Goal: Information Seeking & Learning: Learn about a topic

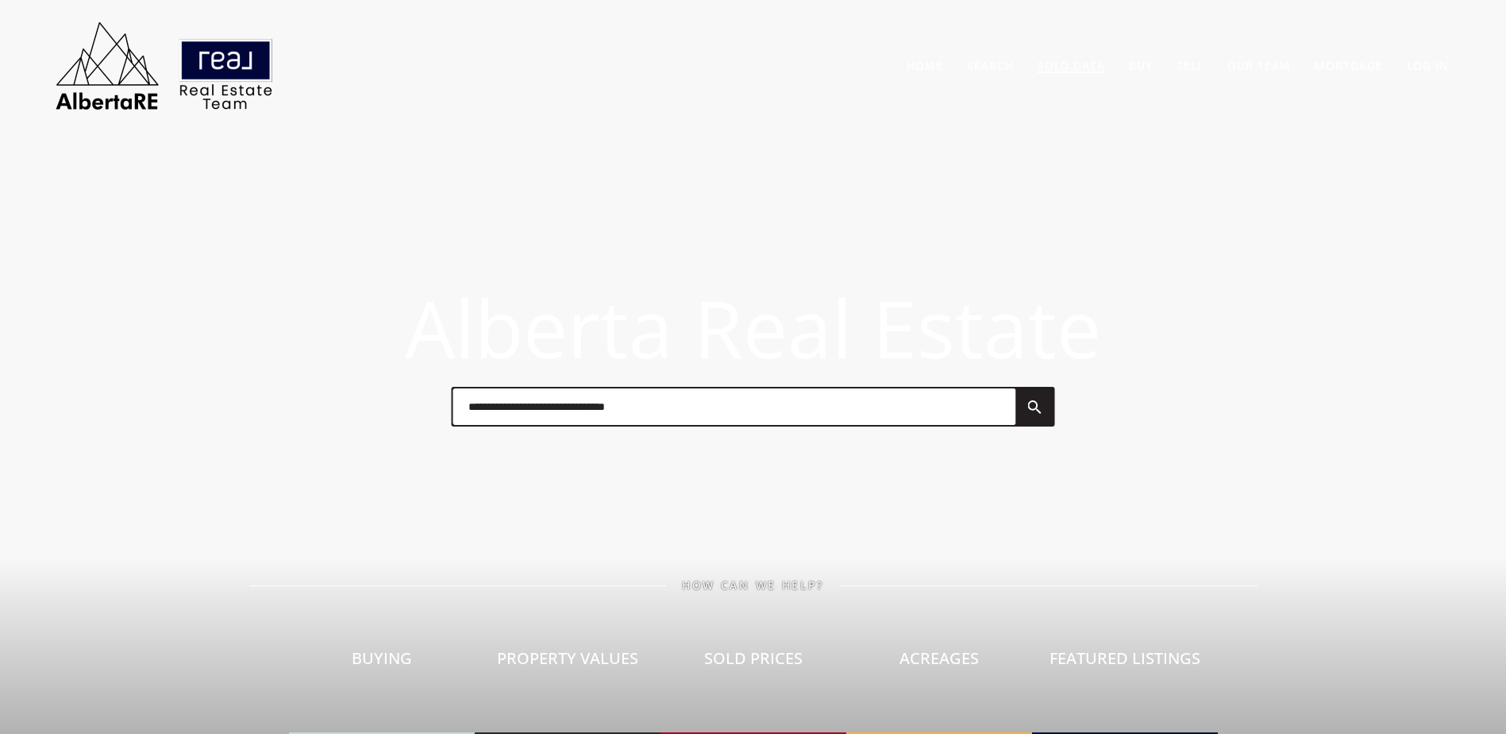
click at [1090, 70] on link "Sold Data" at bounding box center [1071, 65] width 67 height 15
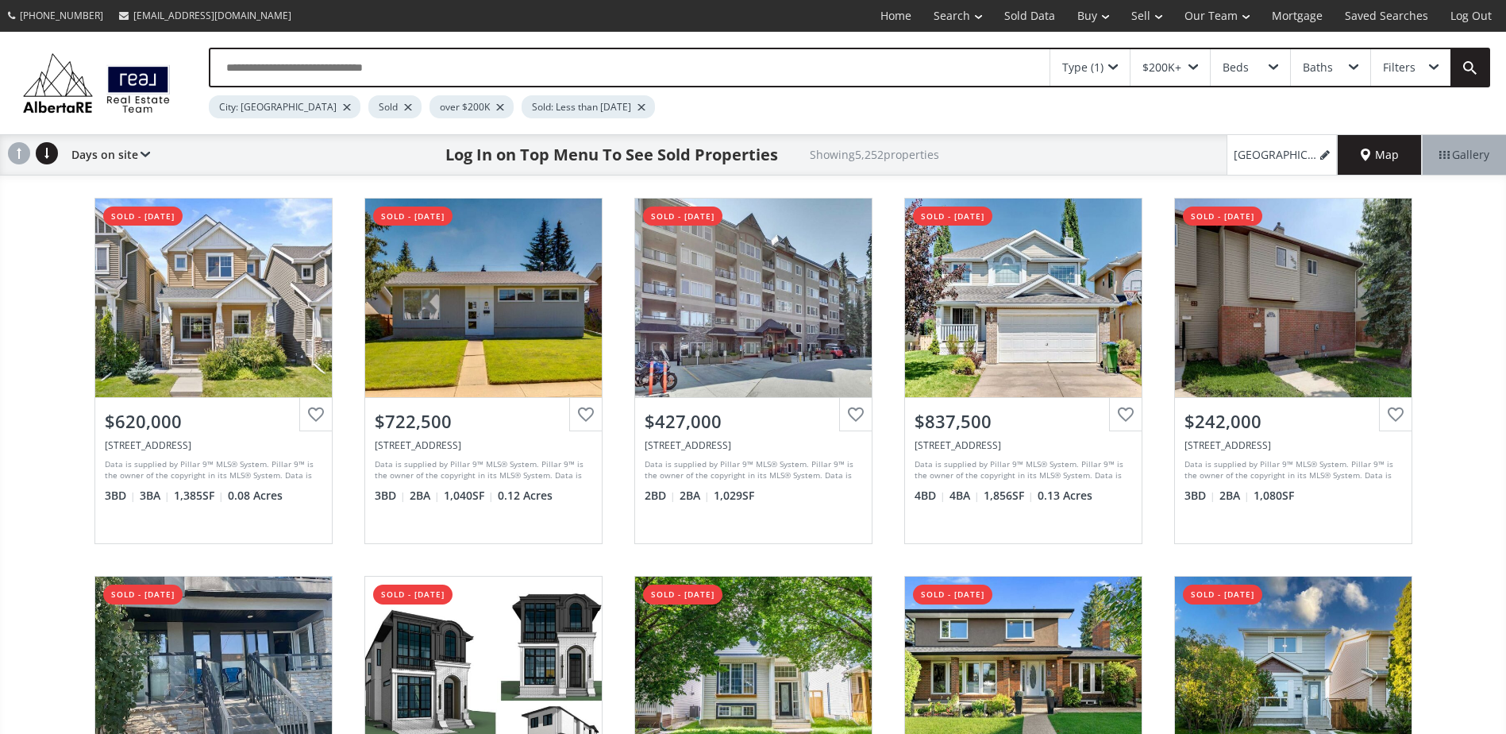
click at [404, 106] on div at bounding box center [408, 107] width 8 height 6
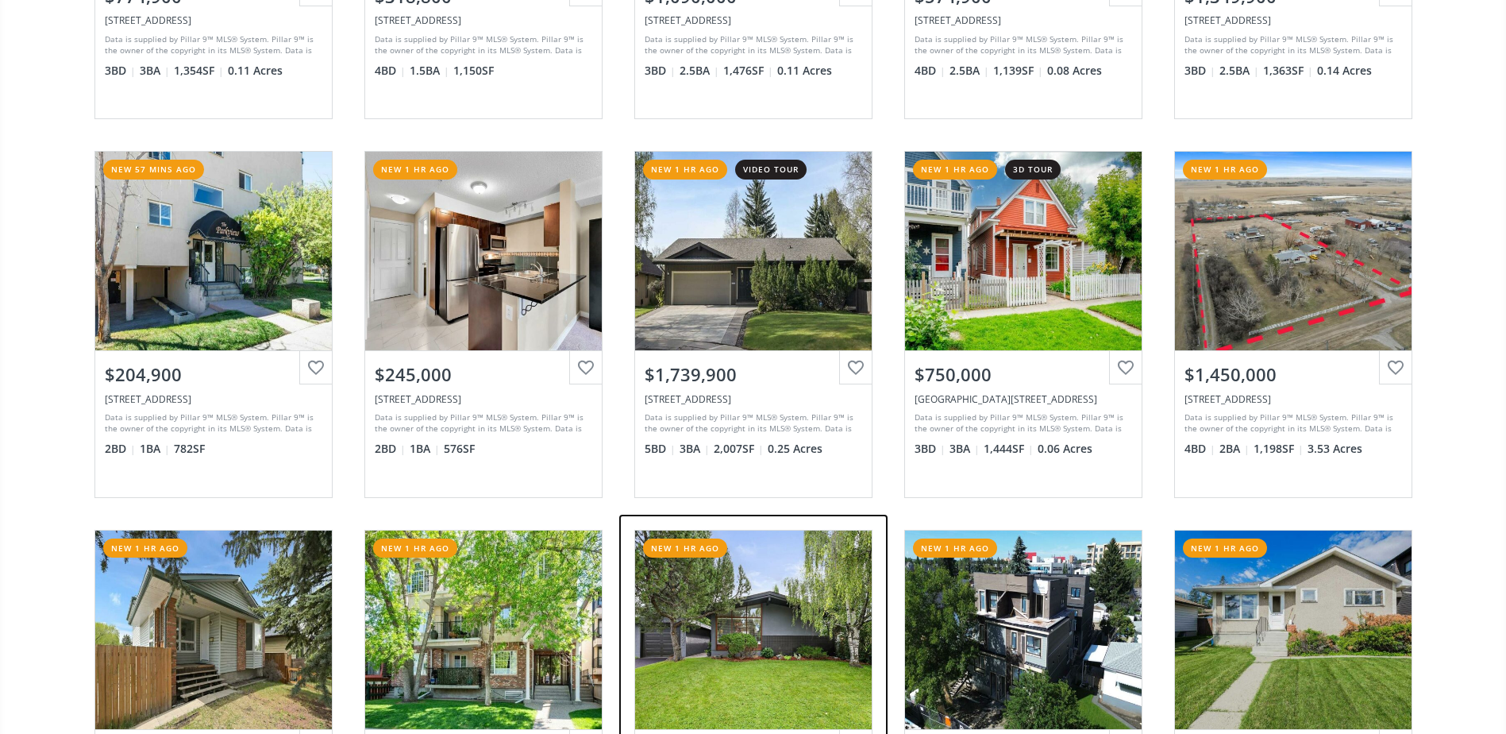
scroll to position [159, 0]
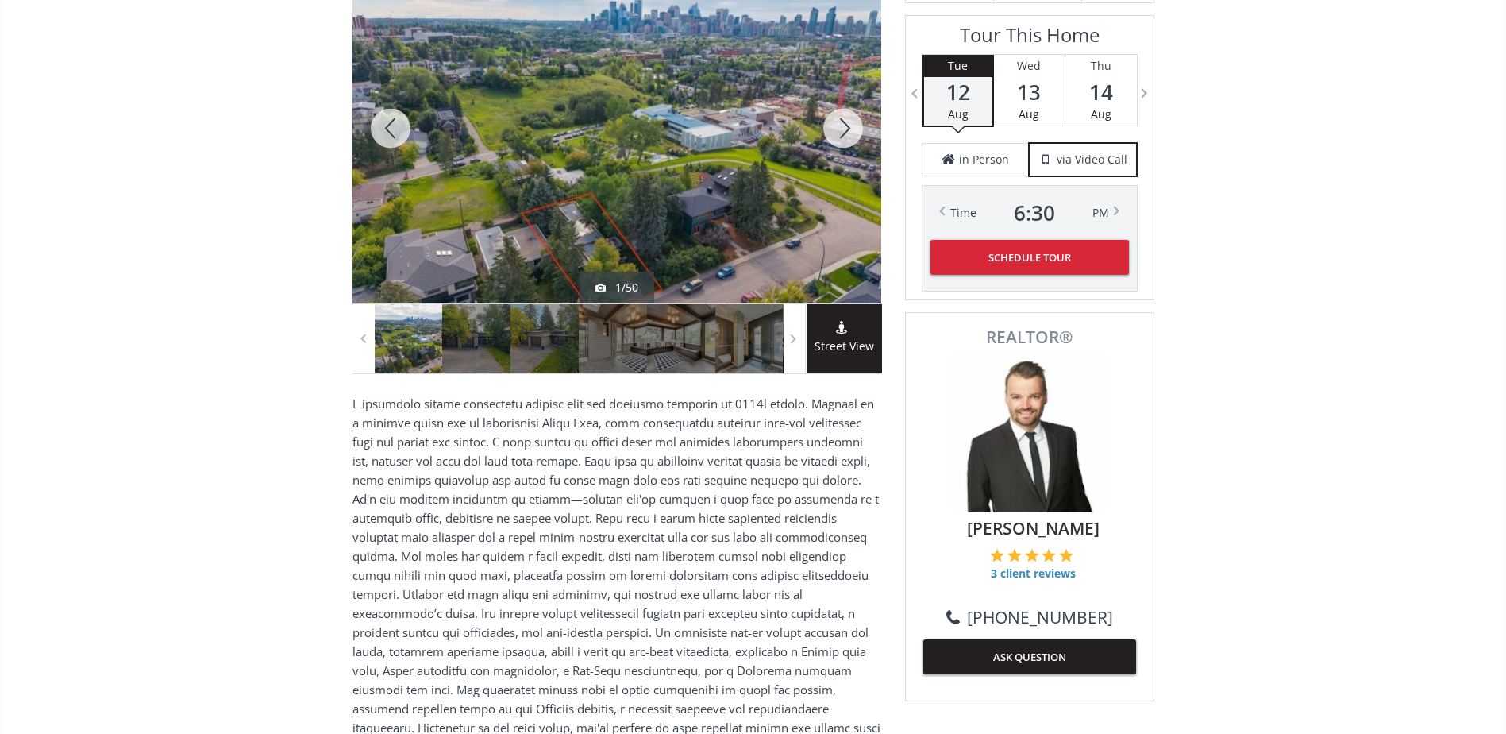
scroll to position [159, 0]
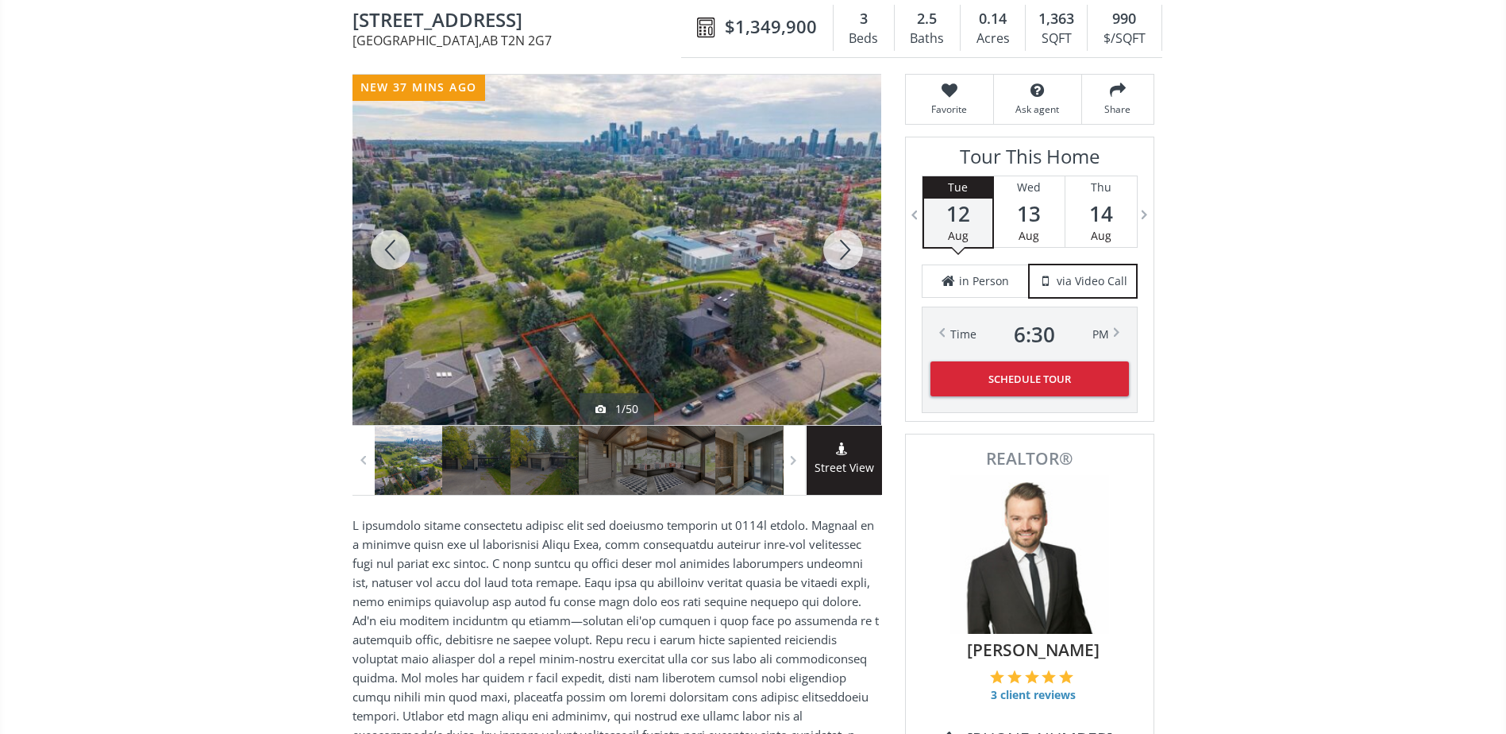
click at [829, 242] on div at bounding box center [843, 250] width 76 height 350
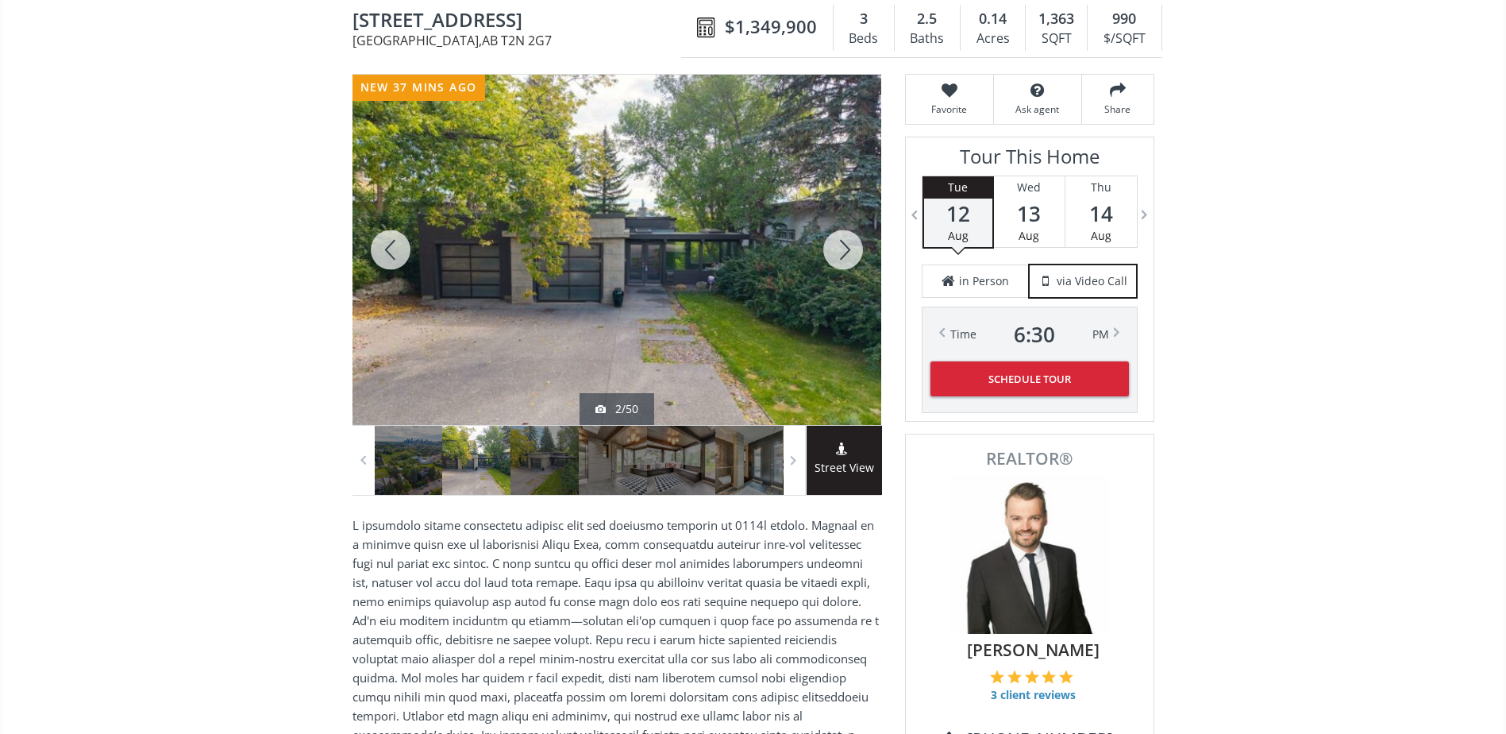
click at [829, 242] on div at bounding box center [843, 250] width 76 height 350
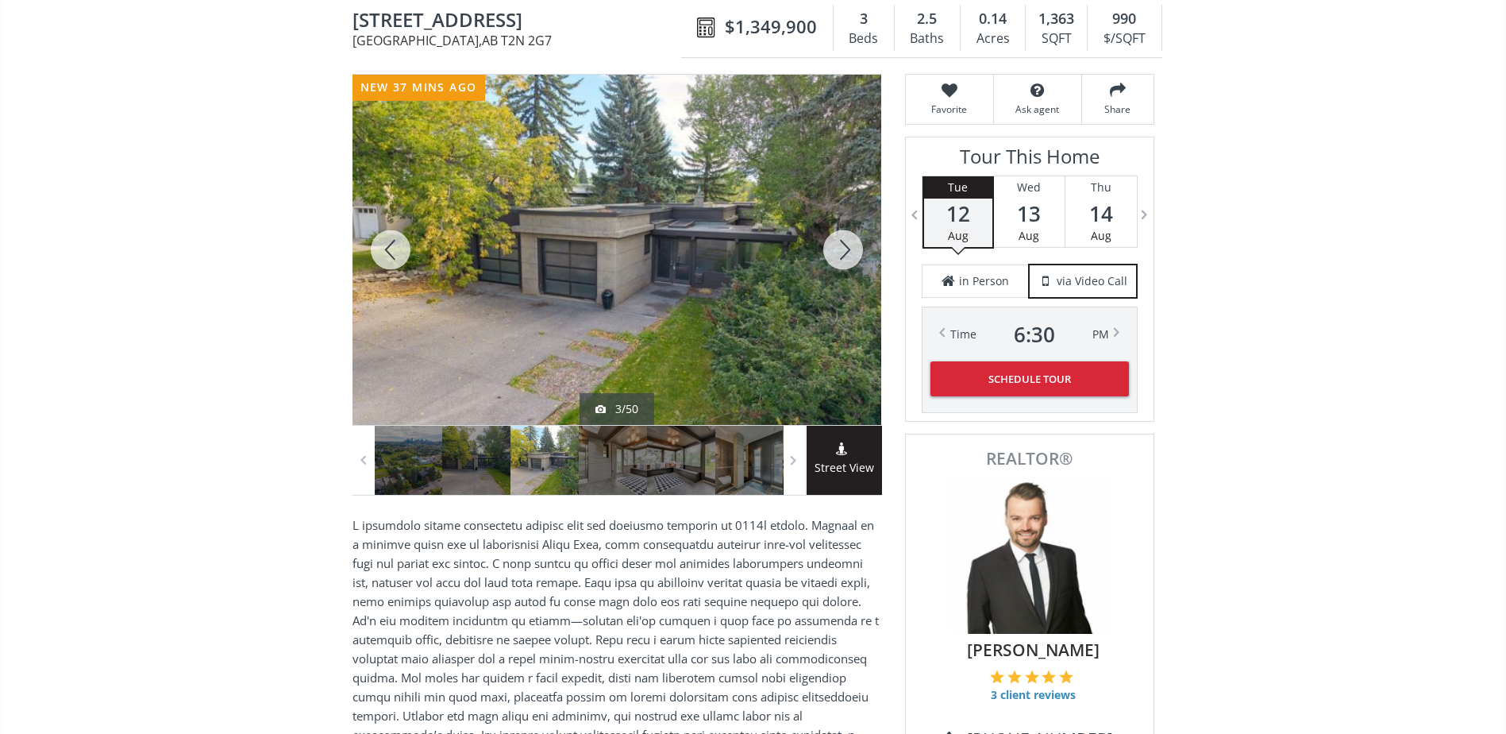
click at [829, 242] on div at bounding box center [843, 250] width 76 height 350
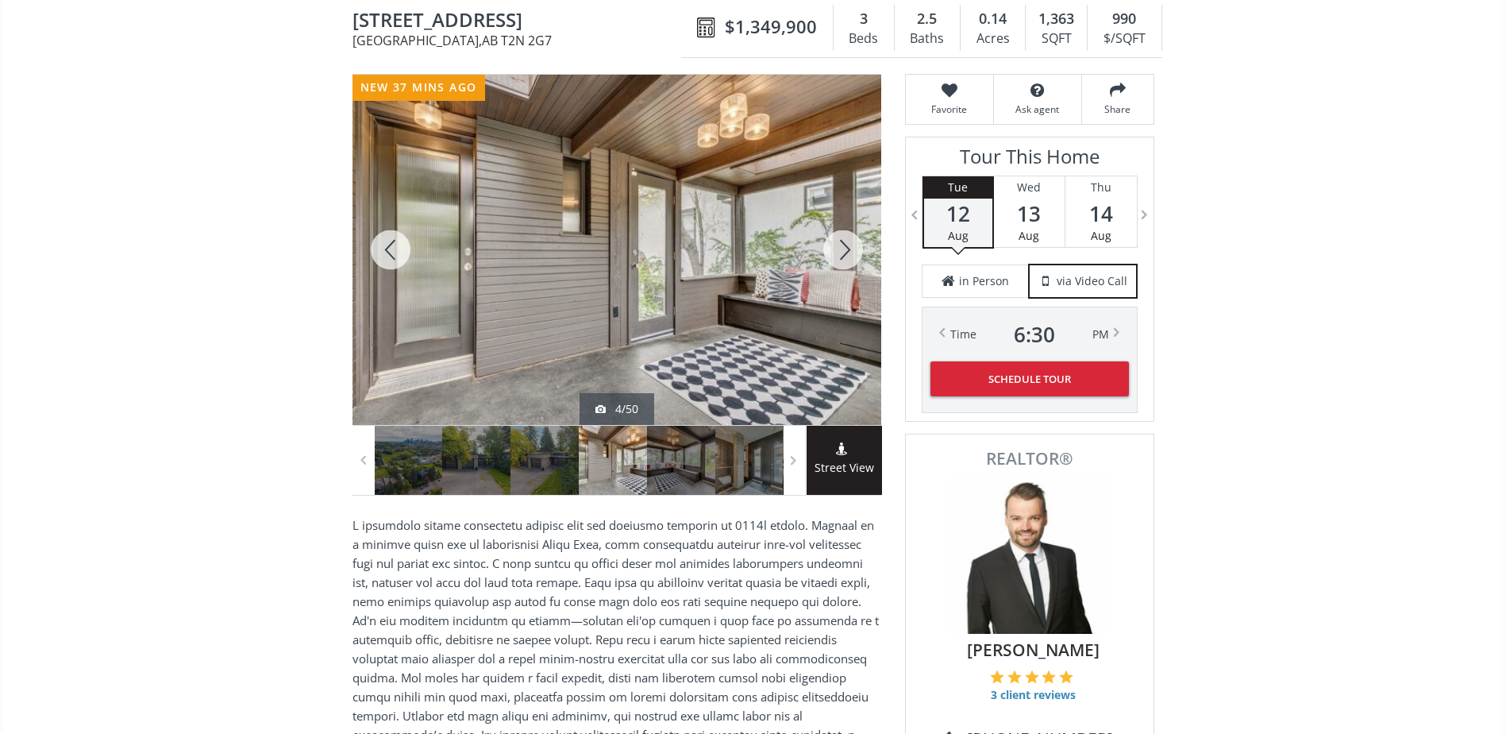
click at [829, 242] on div at bounding box center [843, 250] width 76 height 350
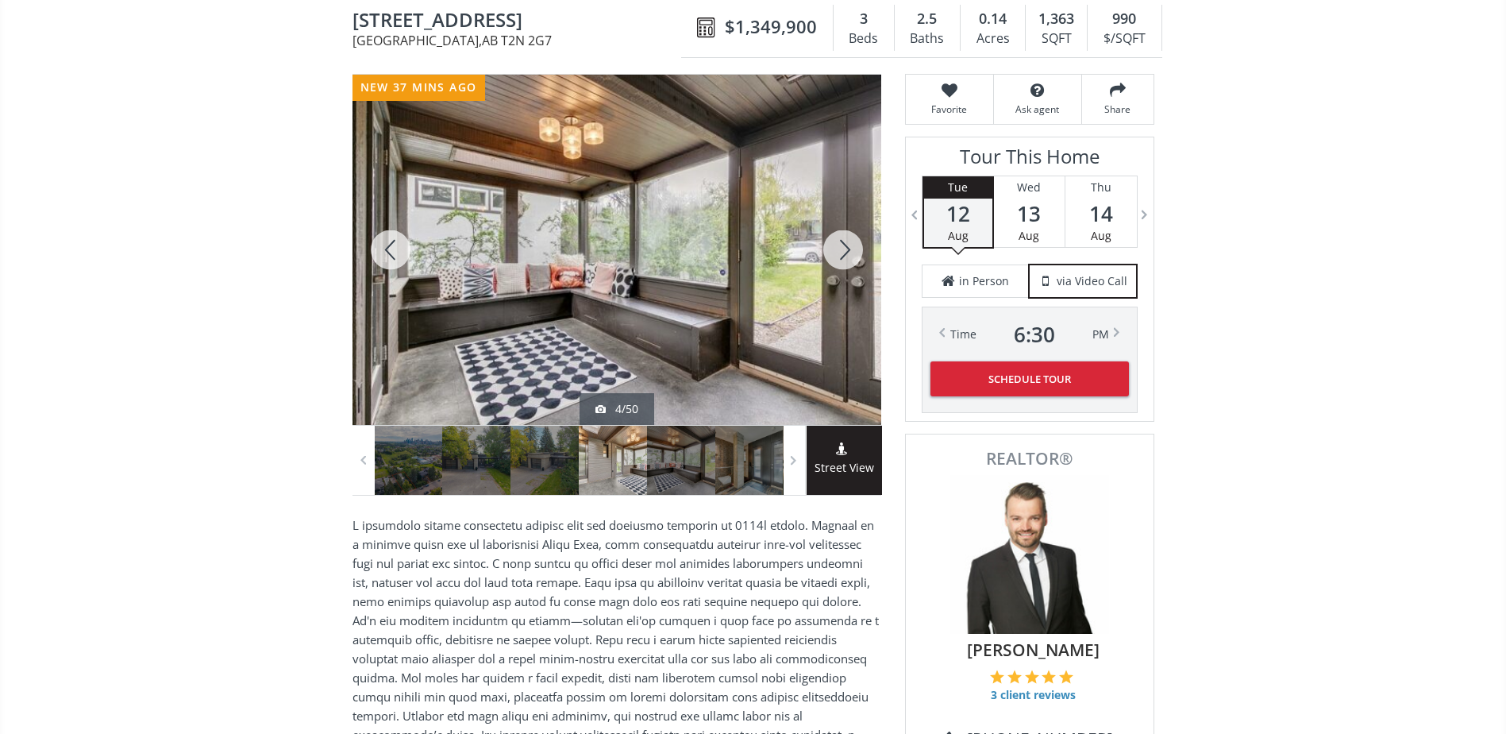
click at [829, 242] on div at bounding box center [843, 250] width 76 height 350
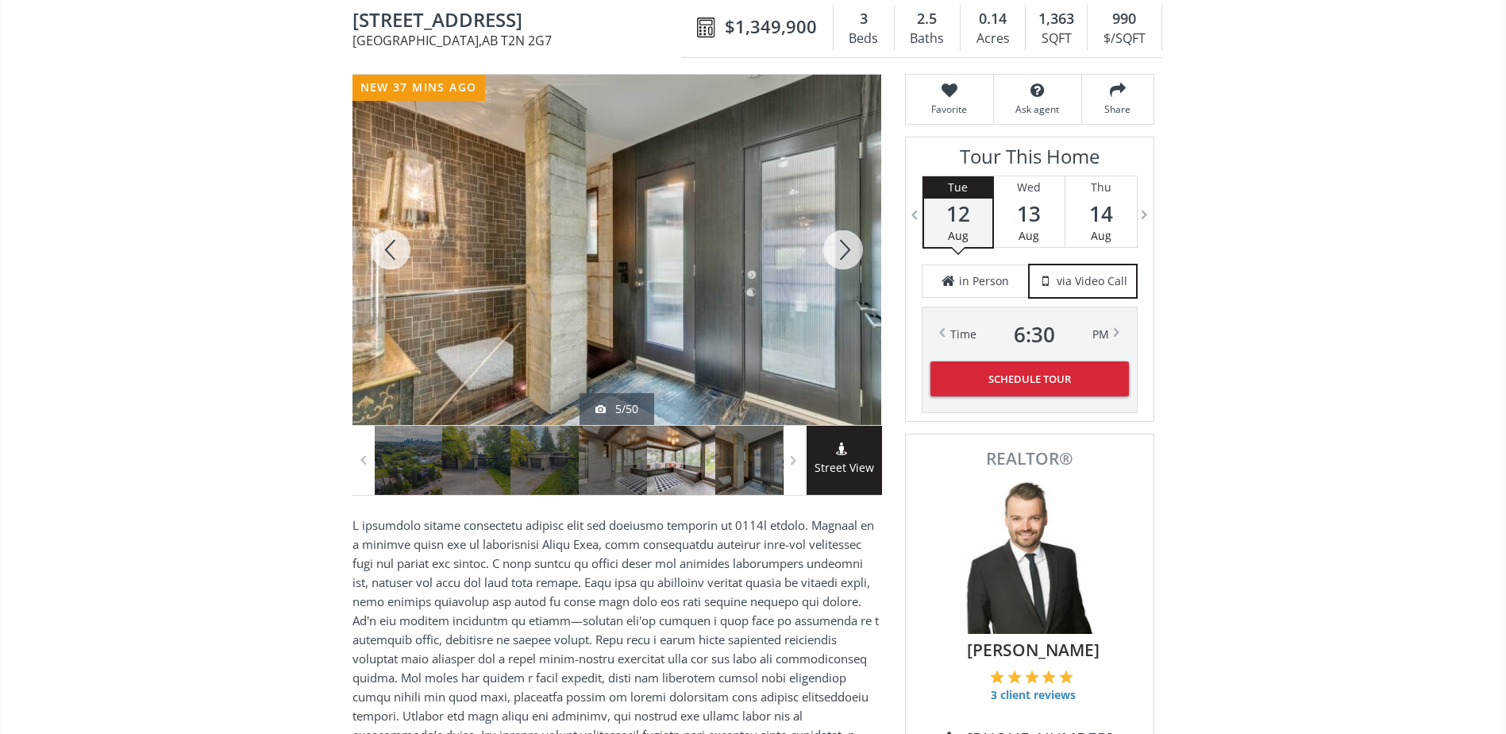
click at [829, 242] on div at bounding box center [843, 250] width 76 height 350
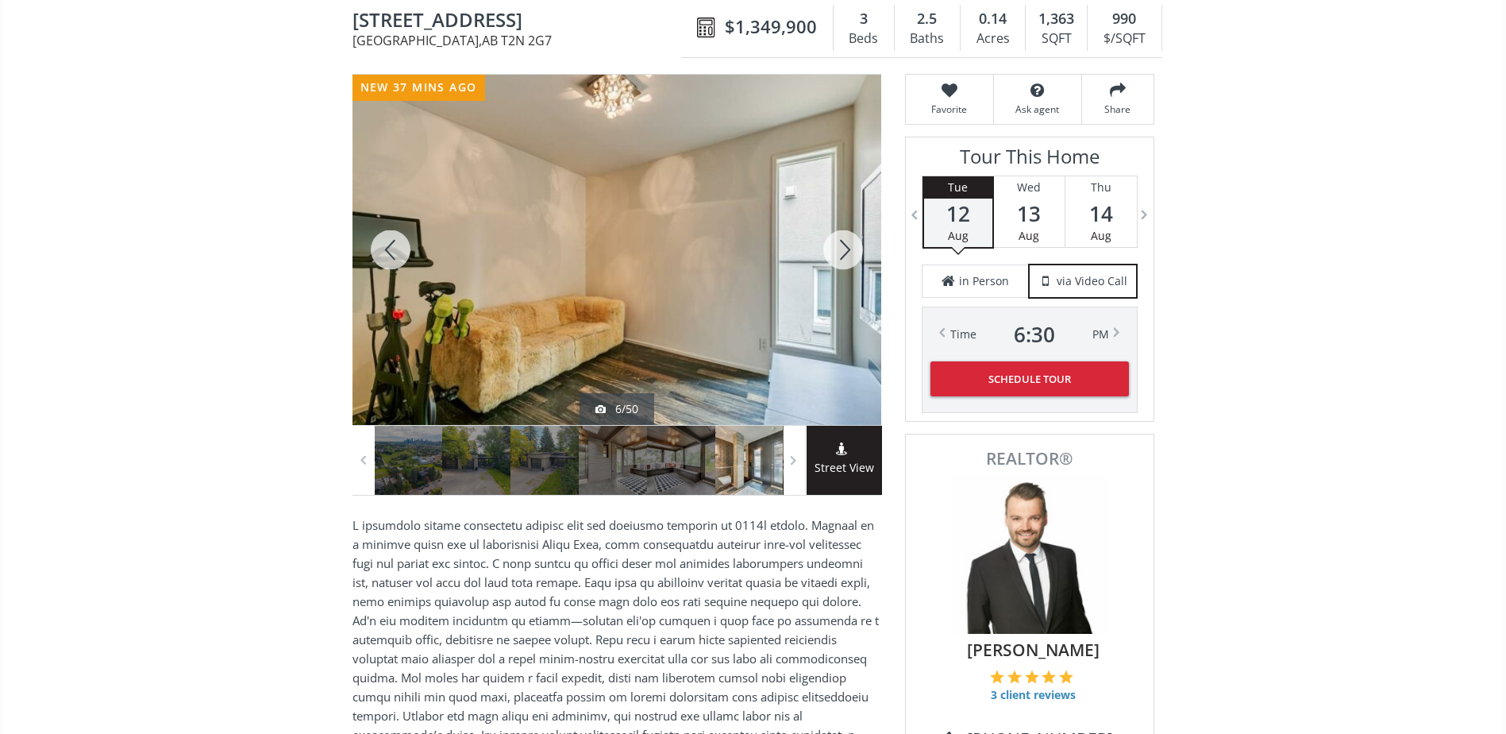
click at [829, 242] on div at bounding box center [843, 250] width 76 height 350
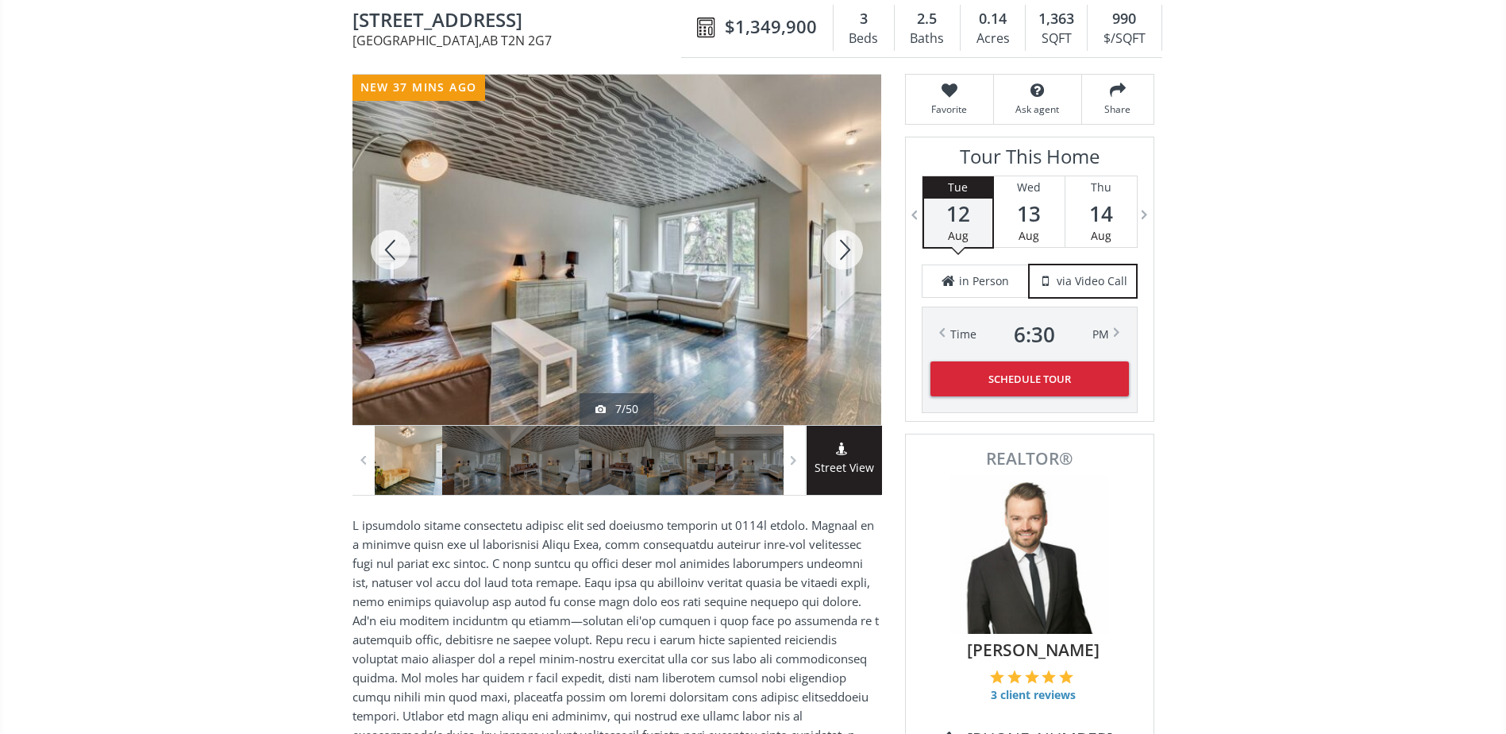
click at [829, 242] on div at bounding box center [843, 250] width 76 height 350
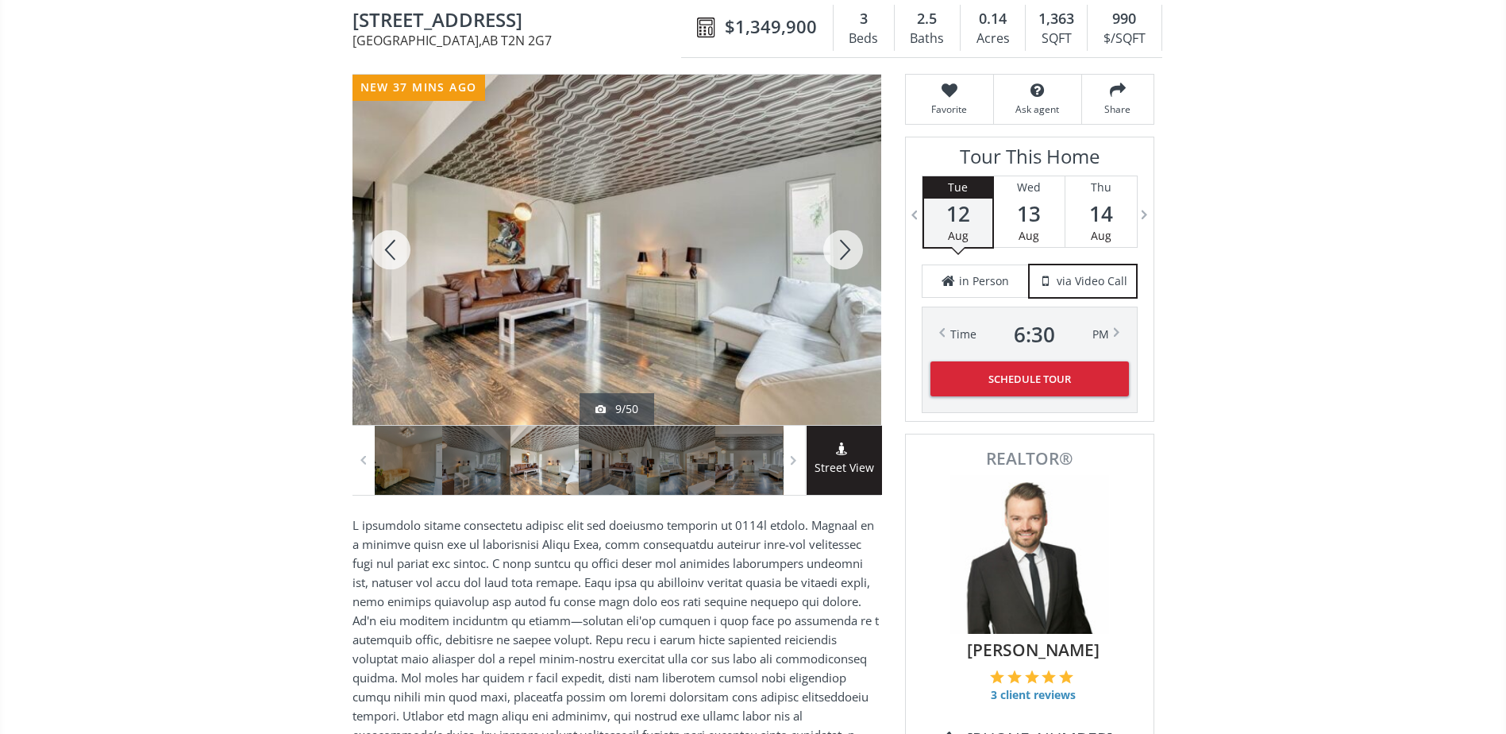
click at [829, 242] on div at bounding box center [843, 250] width 76 height 350
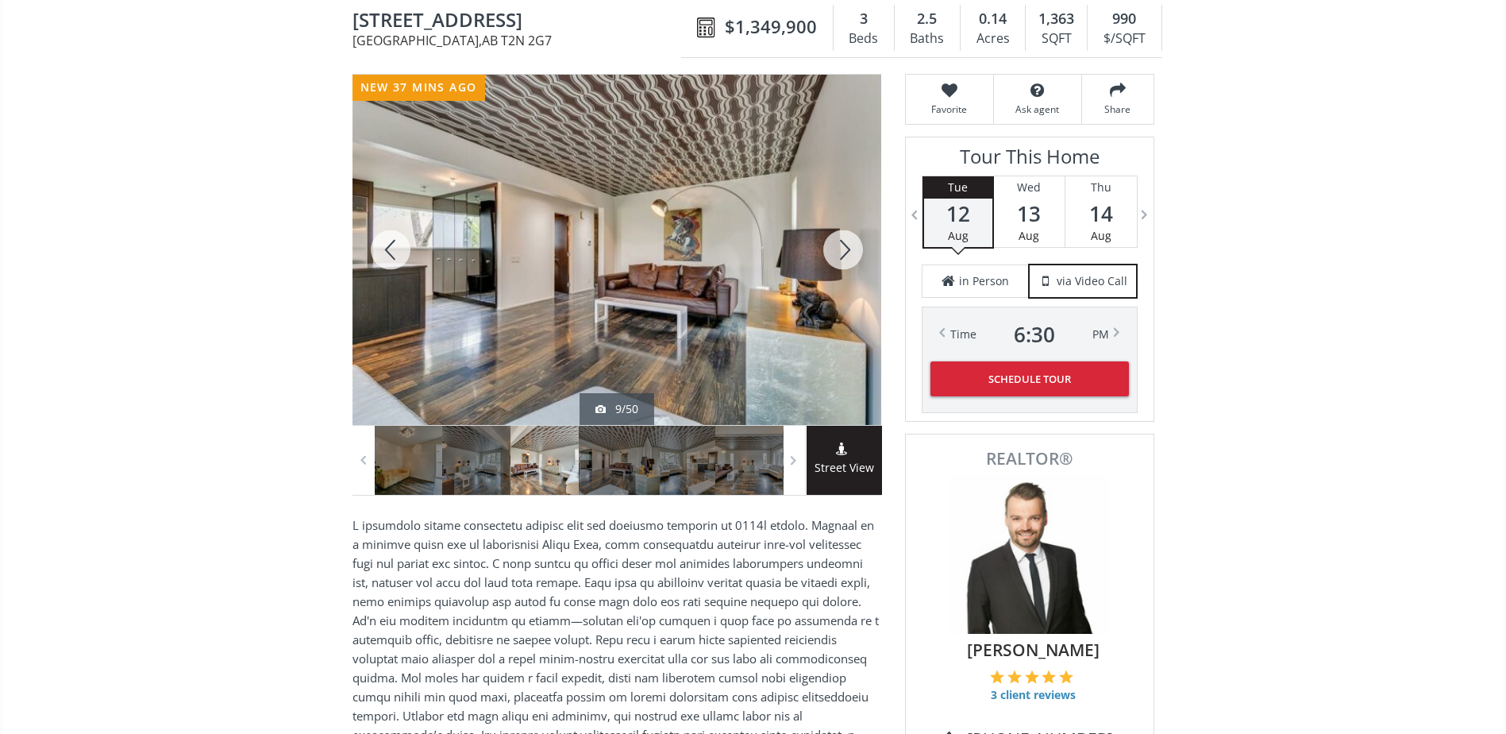
click at [829, 242] on div at bounding box center [843, 250] width 76 height 350
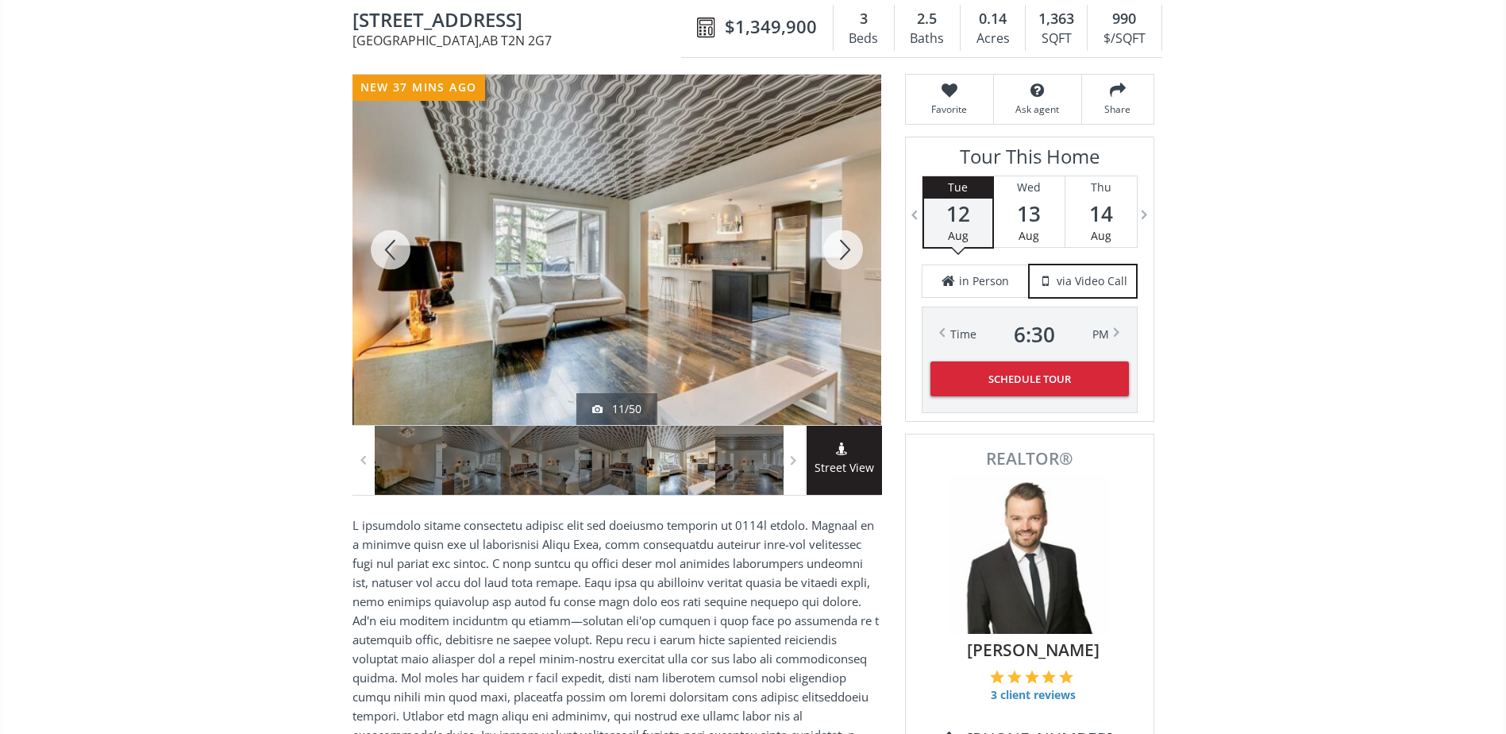
click at [829, 242] on div at bounding box center [843, 250] width 76 height 350
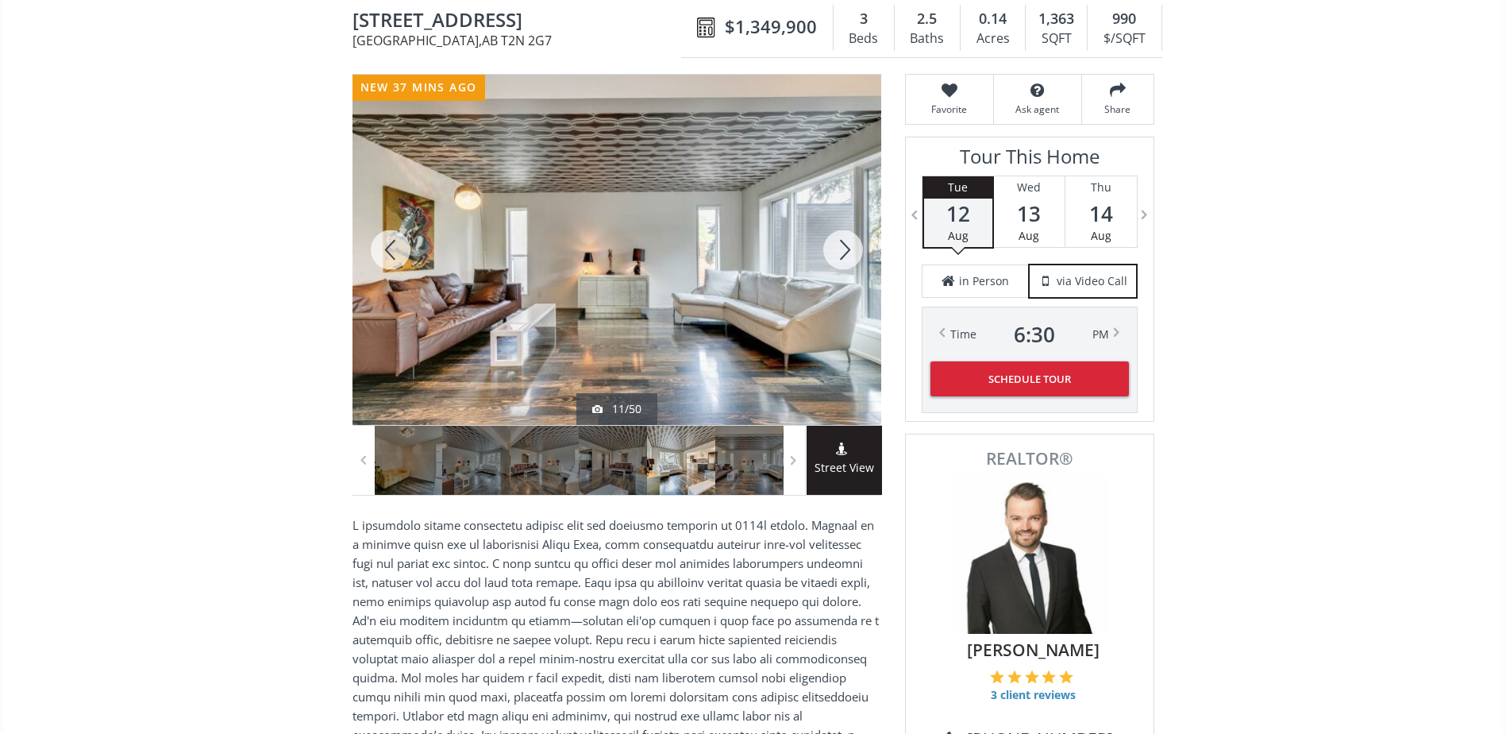
click at [829, 242] on div at bounding box center [843, 250] width 76 height 350
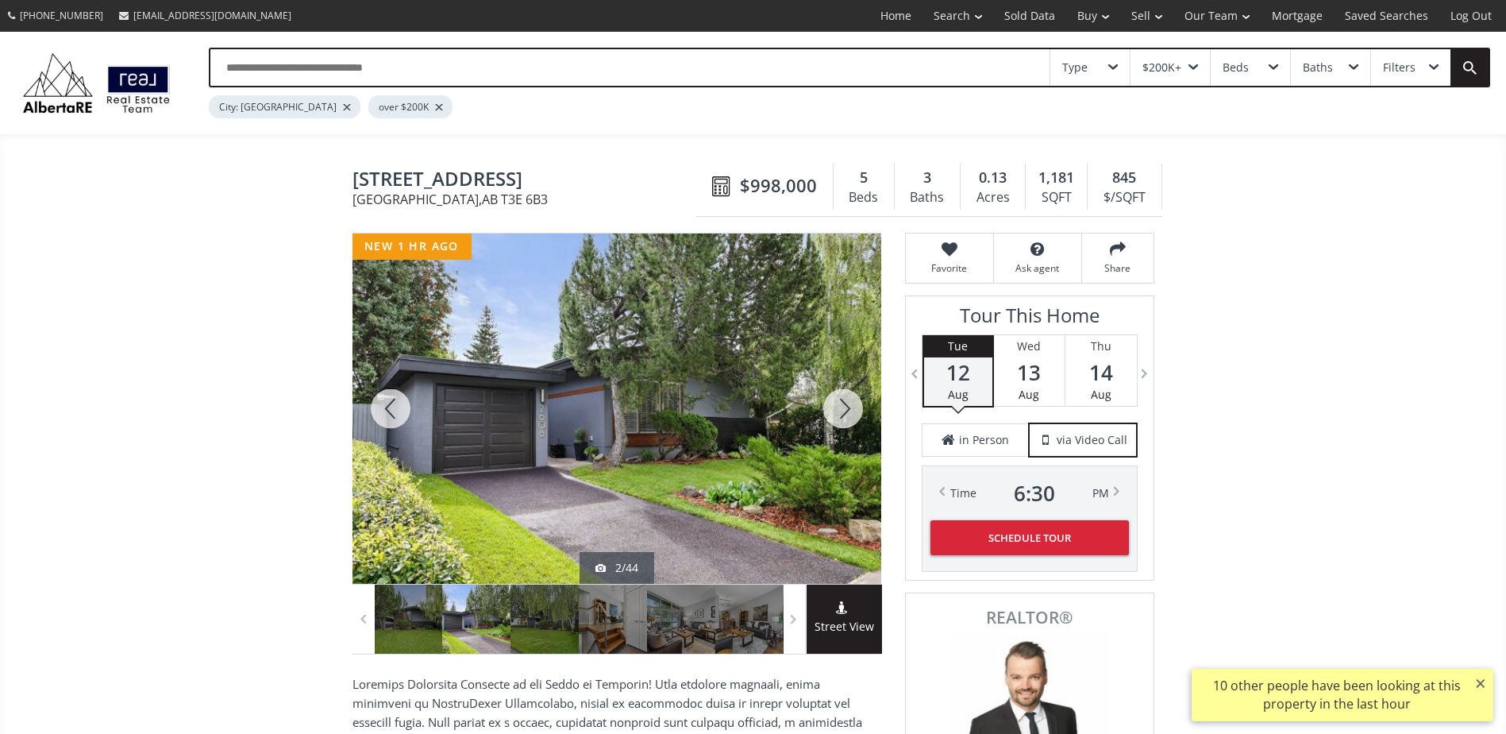
click at [825, 399] on div at bounding box center [843, 408] width 76 height 350
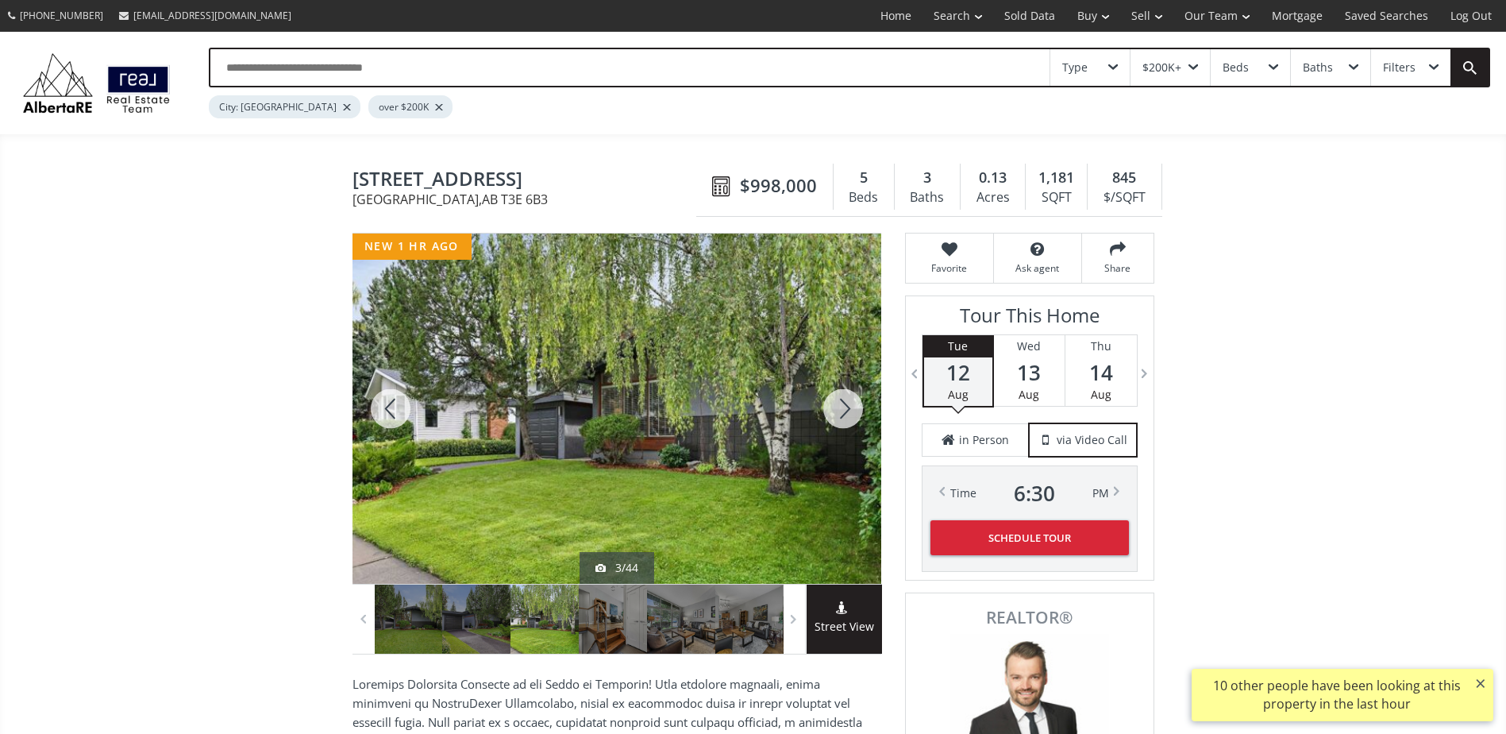
click at [825, 399] on div at bounding box center [843, 408] width 76 height 350
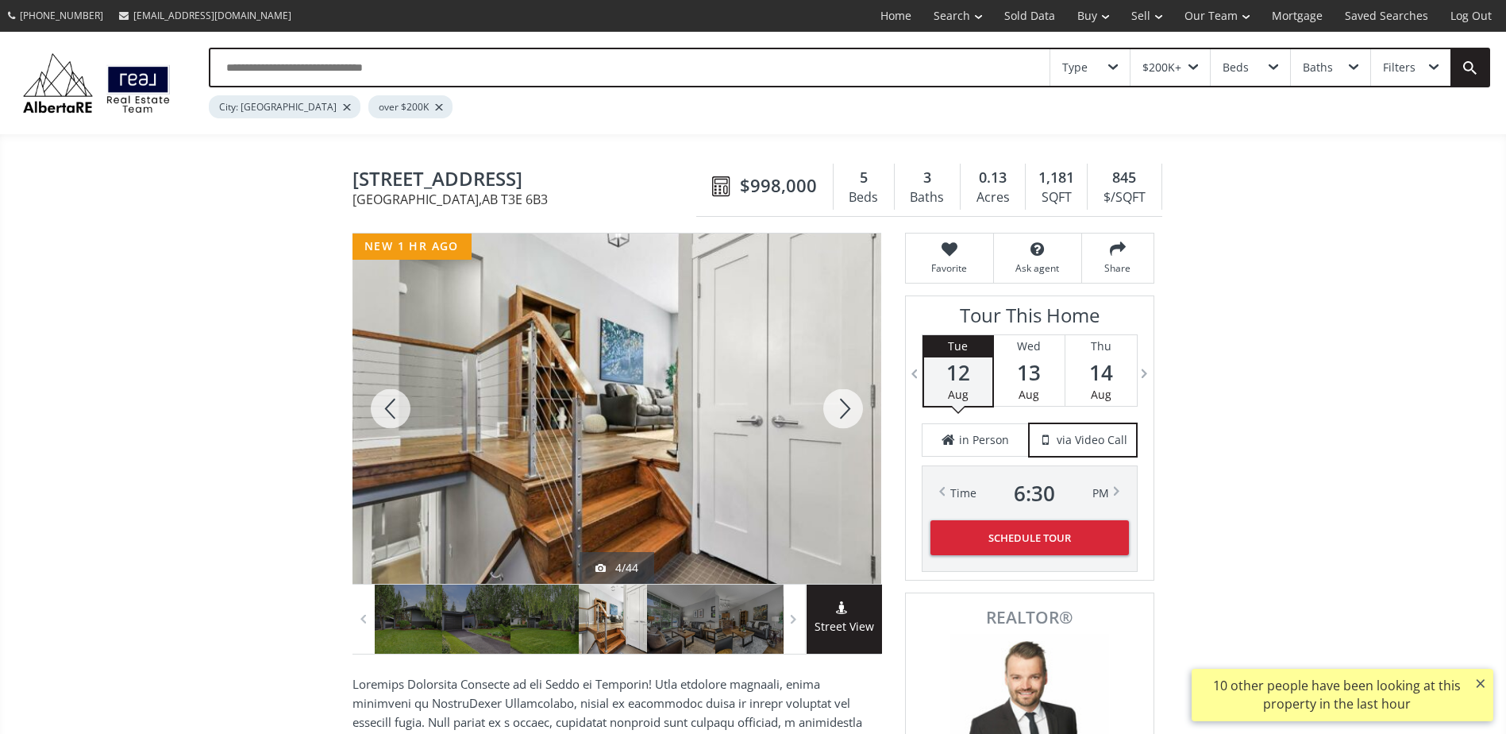
click at [825, 399] on div at bounding box center [843, 408] width 76 height 350
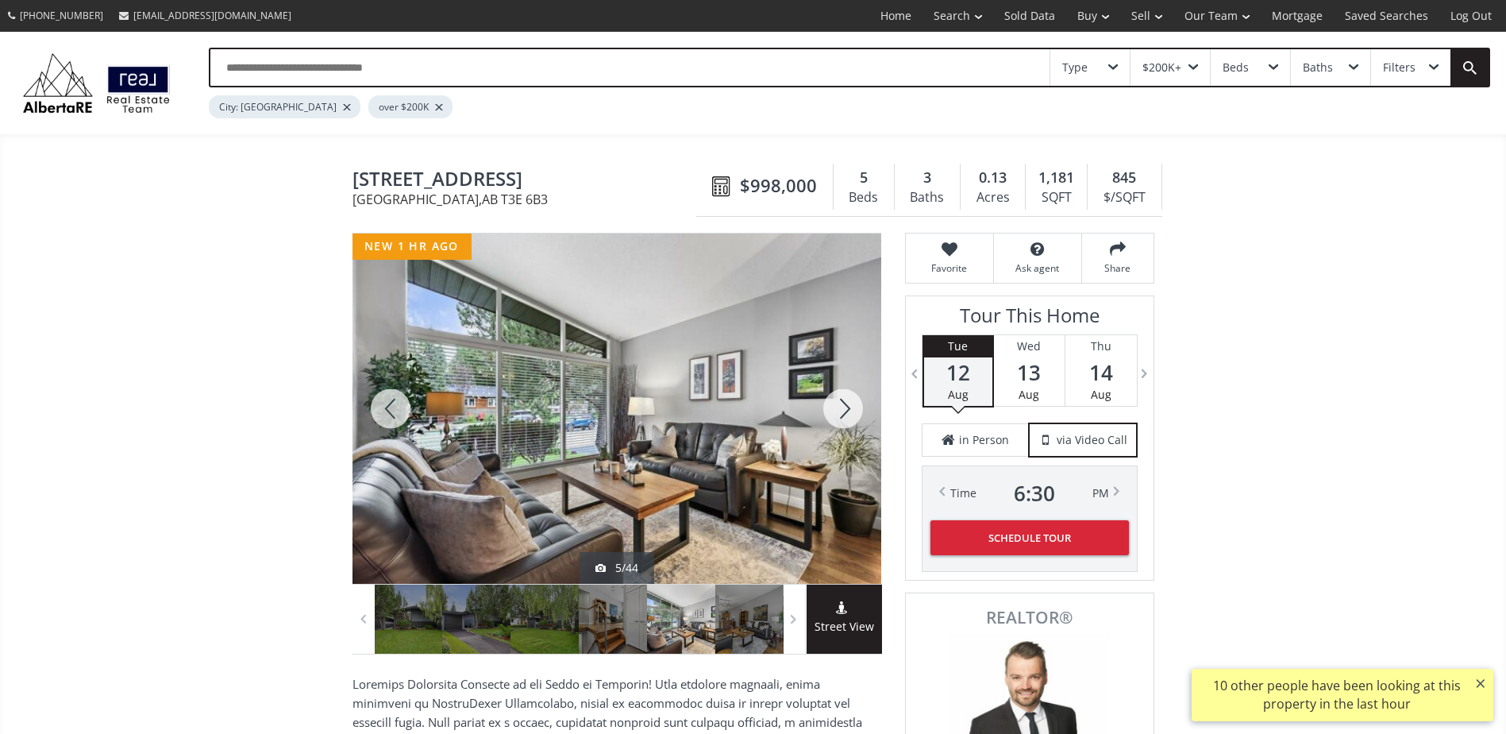
click at [825, 399] on div at bounding box center [843, 408] width 76 height 350
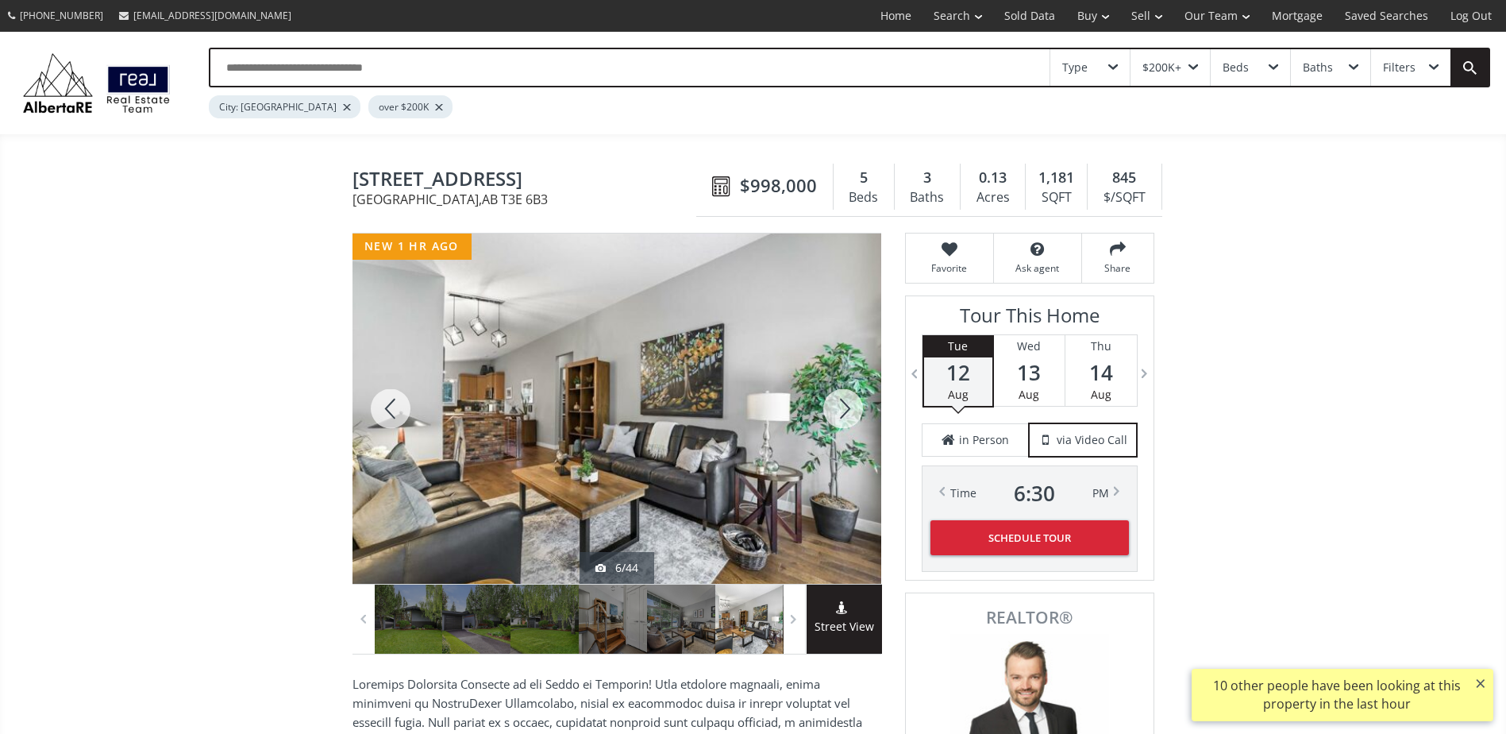
click at [825, 399] on div at bounding box center [843, 408] width 76 height 350
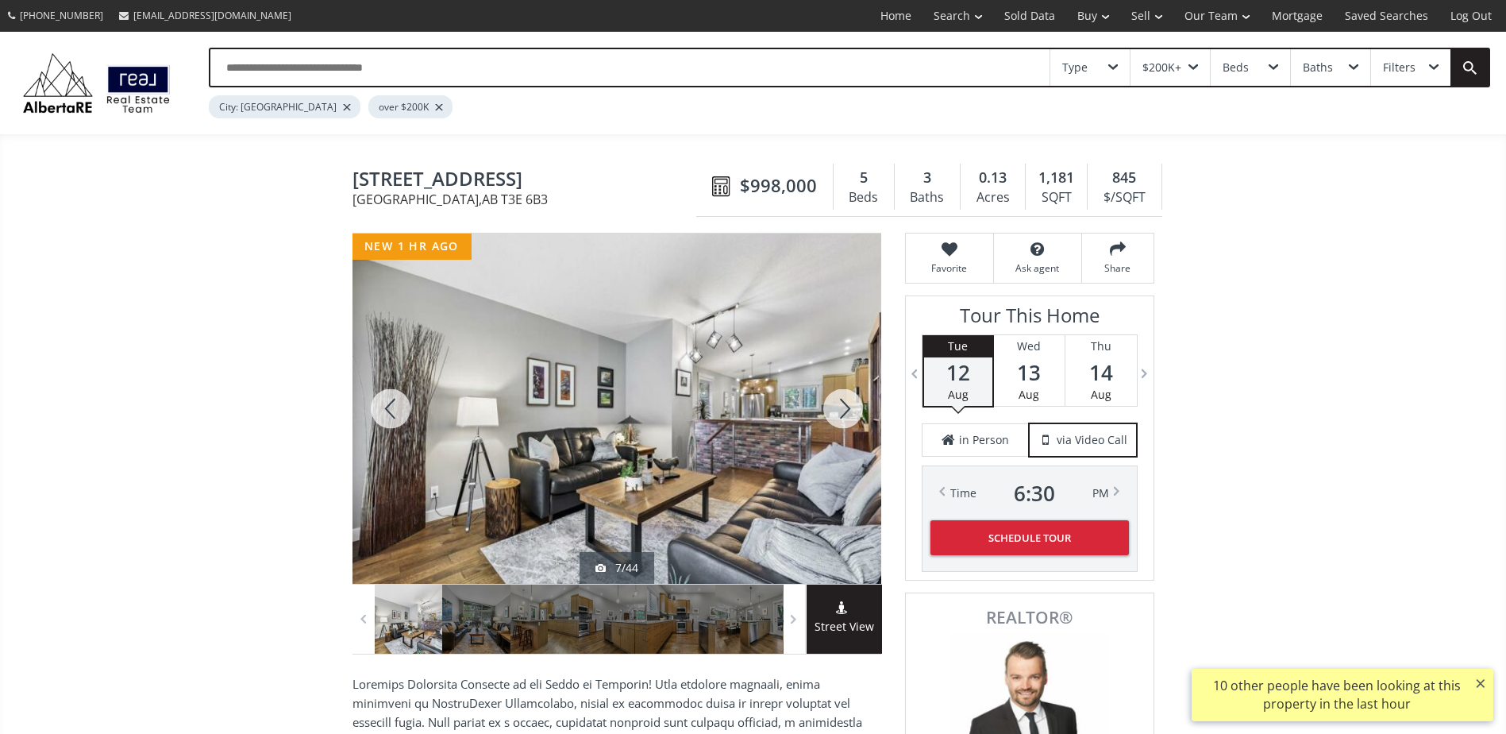
click at [825, 399] on div at bounding box center [843, 408] width 76 height 350
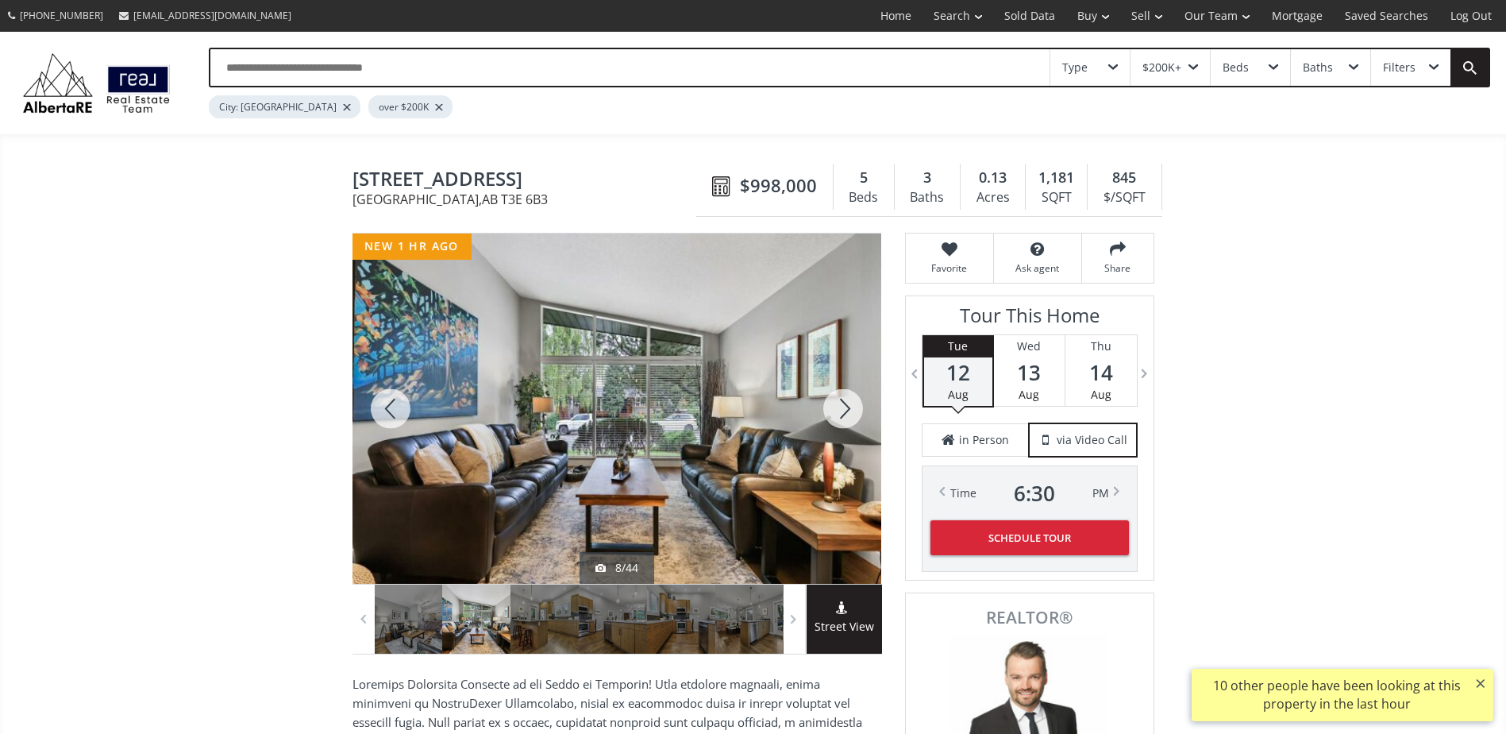
click at [825, 399] on div at bounding box center [843, 408] width 76 height 350
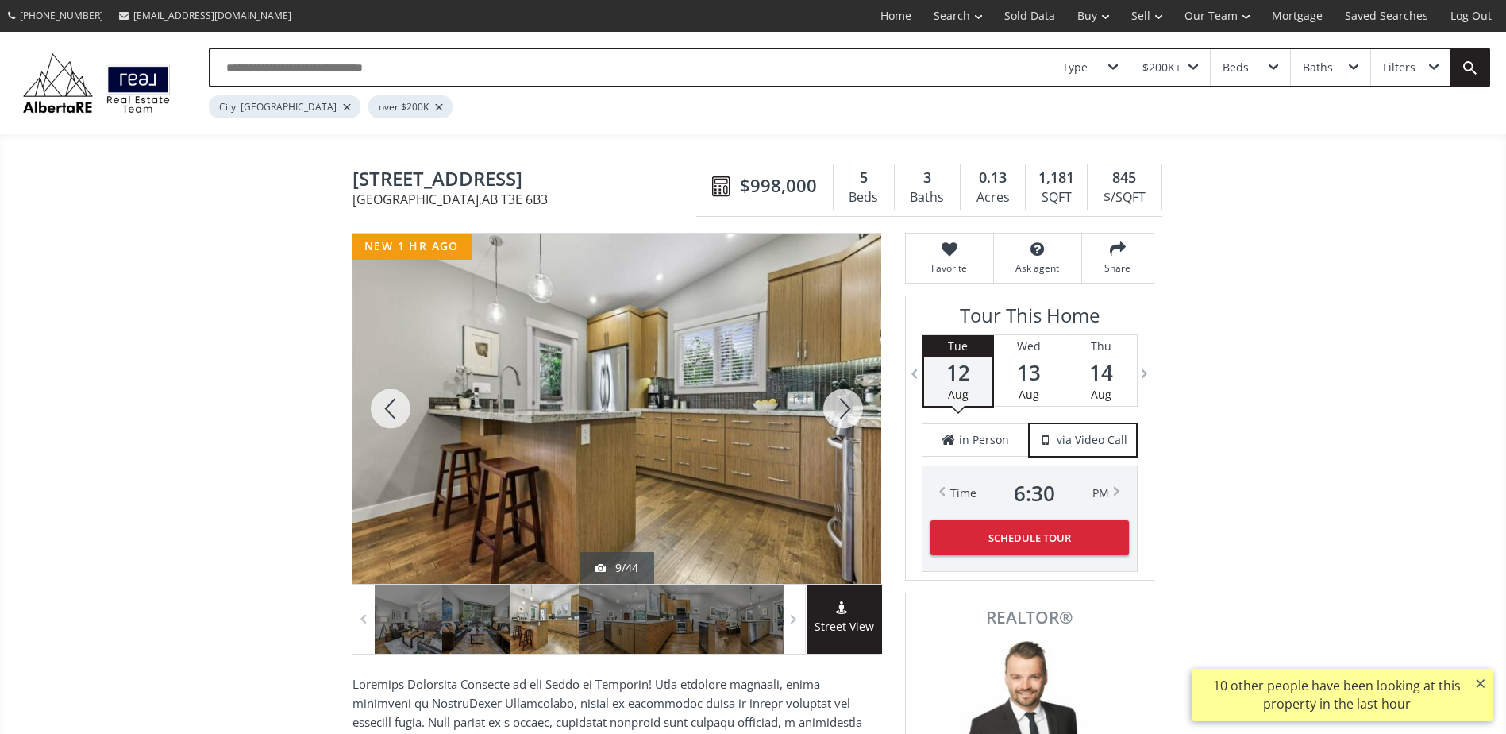
click at [825, 399] on div at bounding box center [843, 408] width 76 height 350
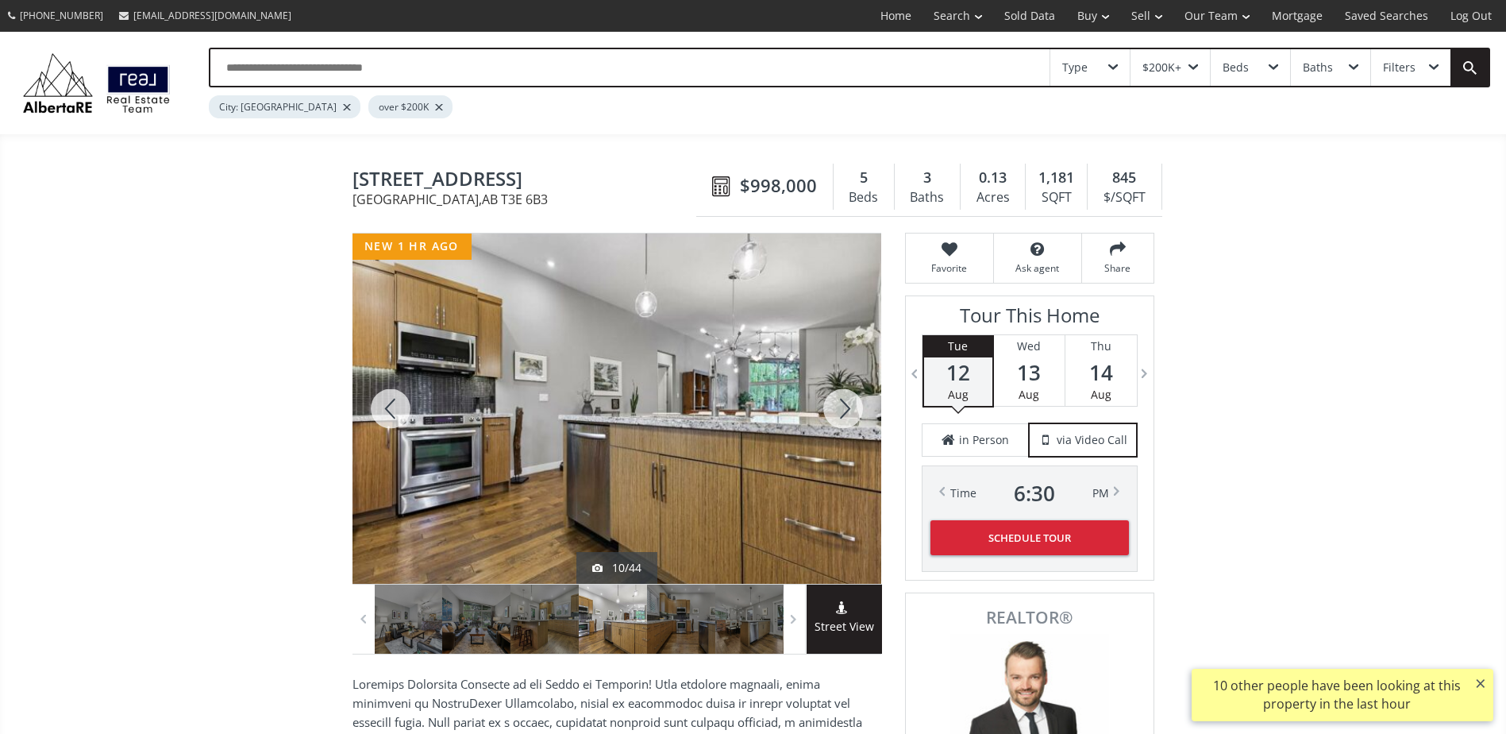
click at [825, 399] on div at bounding box center [843, 408] width 76 height 350
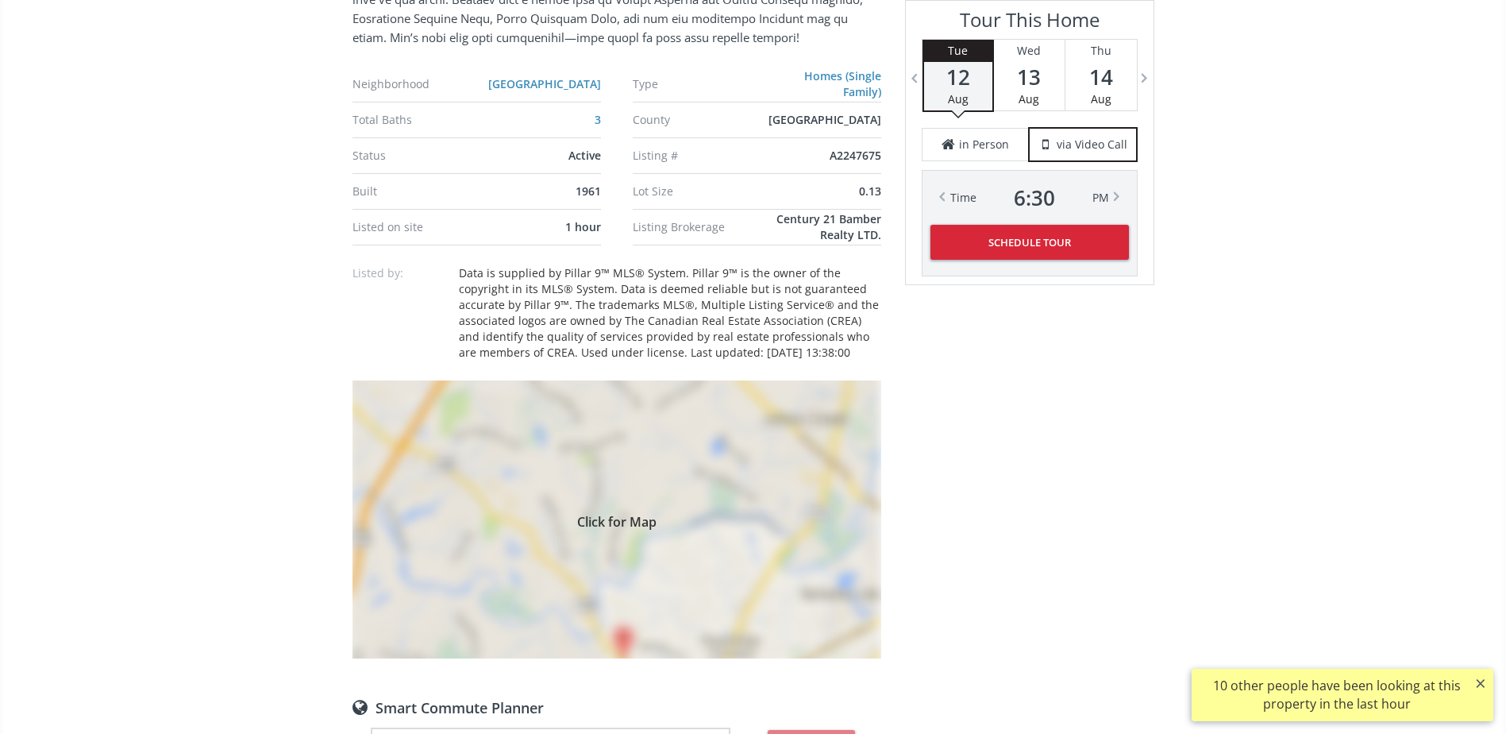
scroll to position [1032, 0]
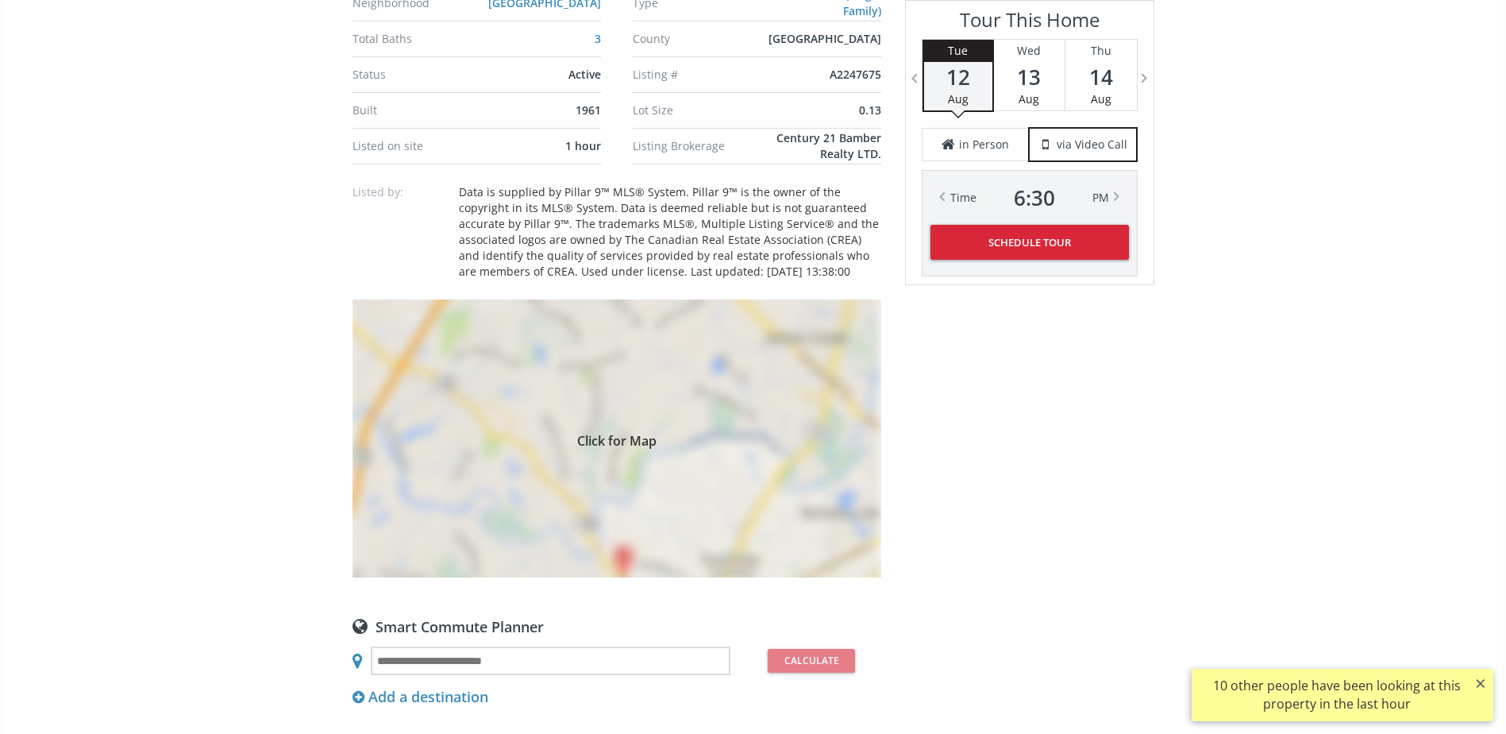
click at [691, 484] on div "Click for Map" at bounding box center [616, 438] width 529 height 278
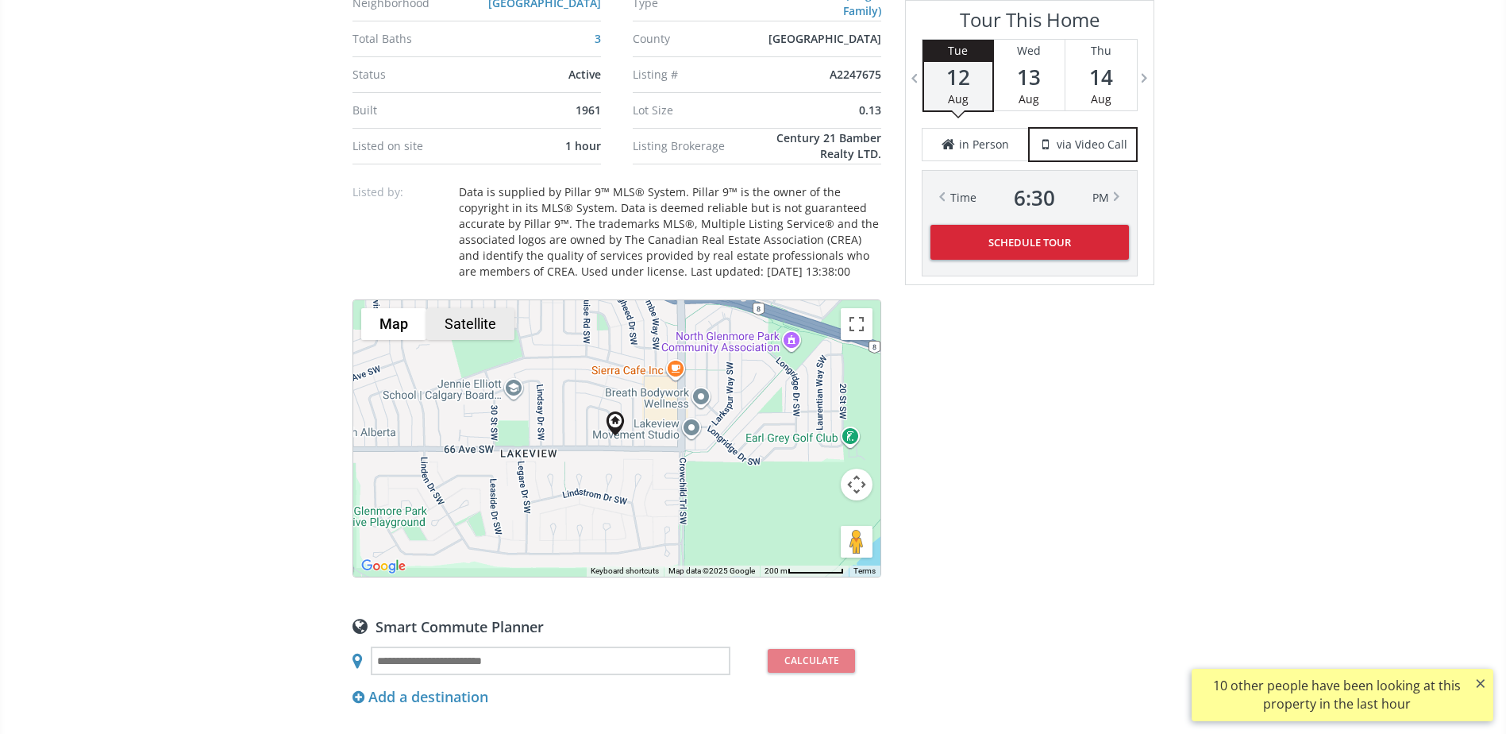
click at [468, 337] on button "Satellite" at bounding box center [470, 324] width 88 height 32
